Goal: Navigation & Orientation: Find specific page/section

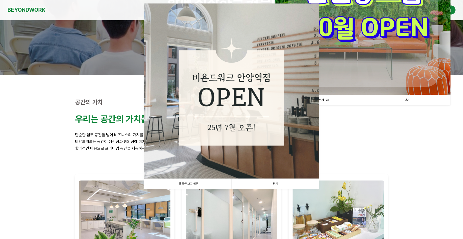
scroll to position [100, 0]
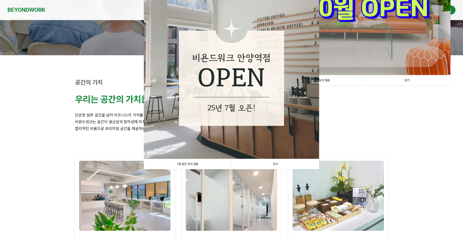
click at [275, 164] on link "닫기" at bounding box center [276, 164] width 88 height 10
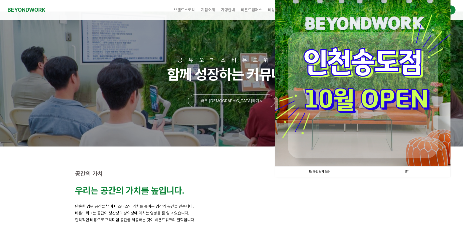
scroll to position [0, 0]
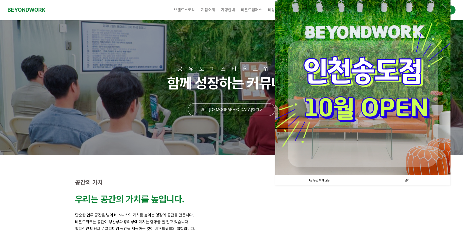
click at [354, 97] on img at bounding box center [362, 87] width 175 height 175
click at [407, 181] on link "닫기" at bounding box center [407, 180] width 88 height 10
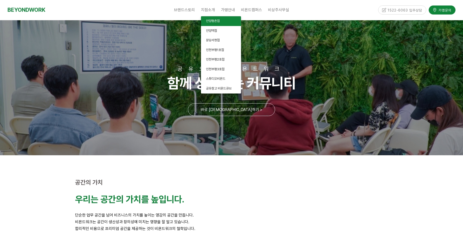
click at [209, 20] on span "안양평촌점" at bounding box center [213, 21] width 14 height 4
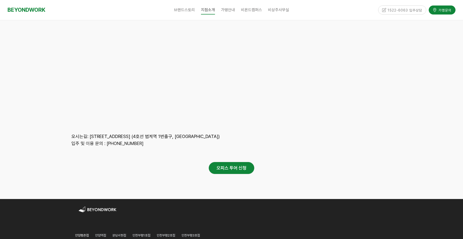
scroll to position [2403, 0]
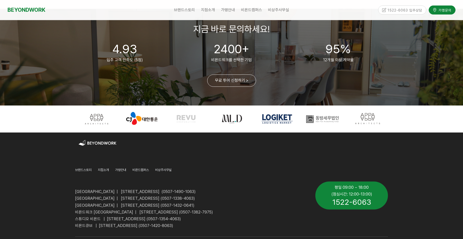
scroll to position [1179, 0]
